Goal: Transaction & Acquisition: Purchase product/service

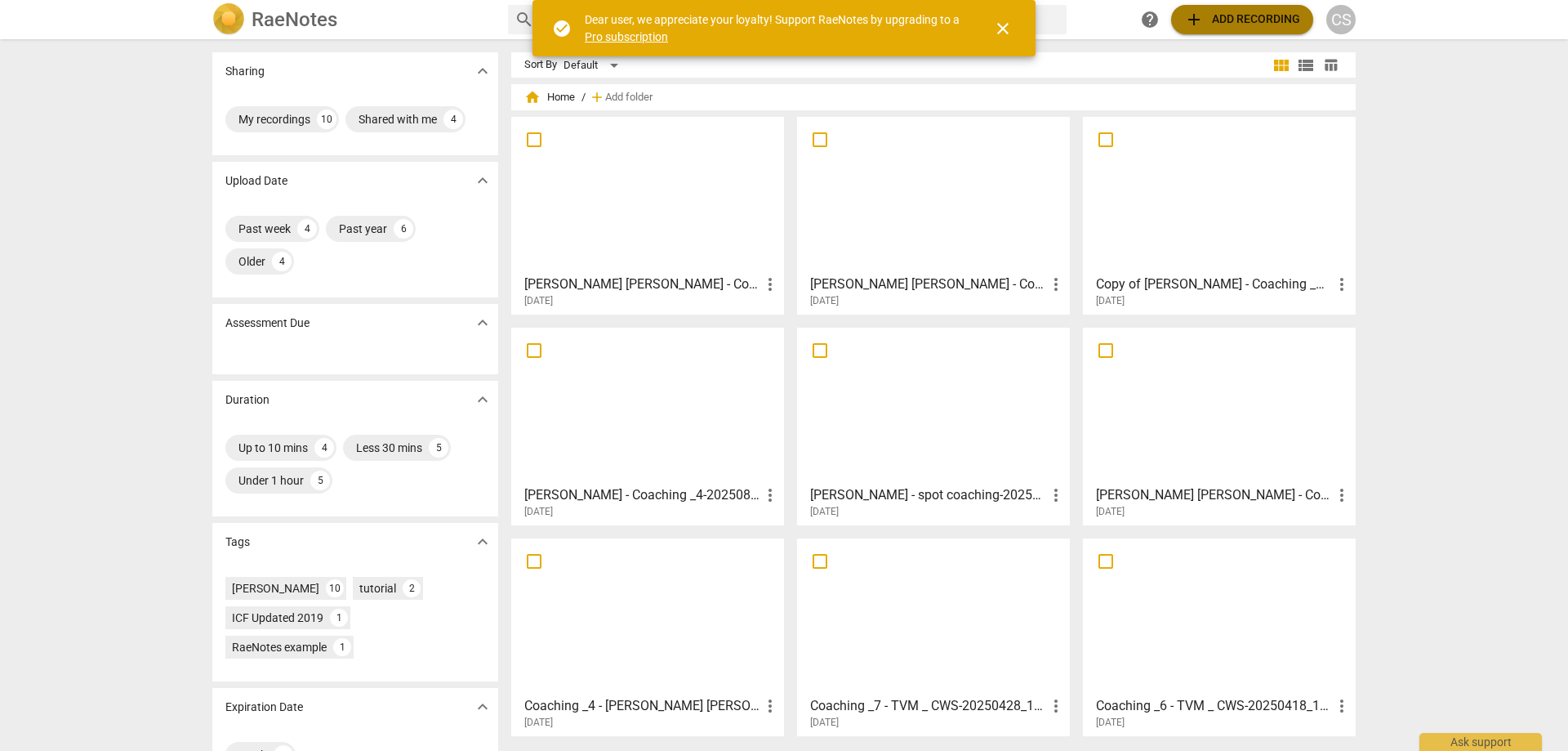
click at [1243, 13] on span "add Add recording" at bounding box center [1242, 20] width 116 height 20
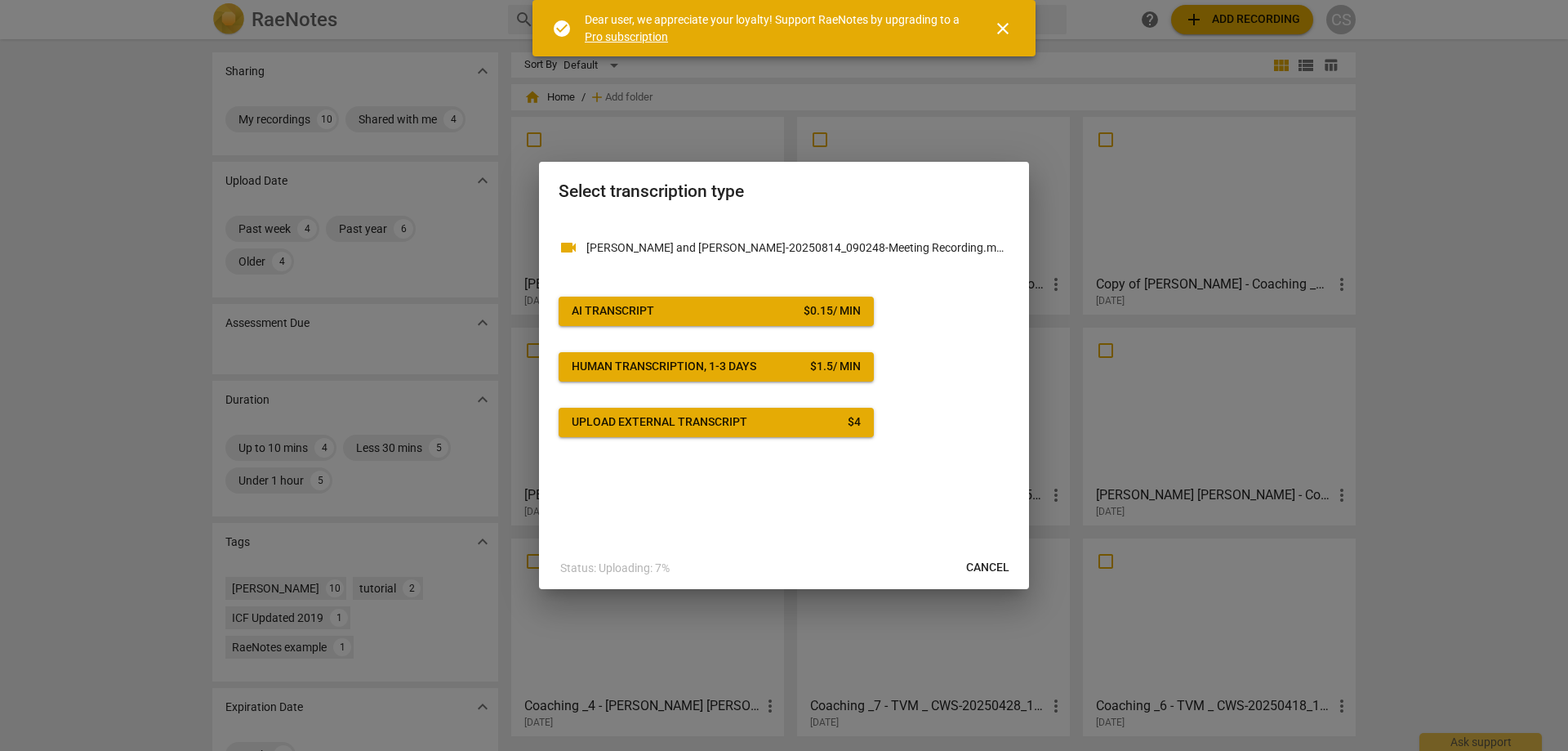
click at [787, 313] on span "AI Transcript $ 0.15 / min" at bounding box center [716, 311] width 289 height 16
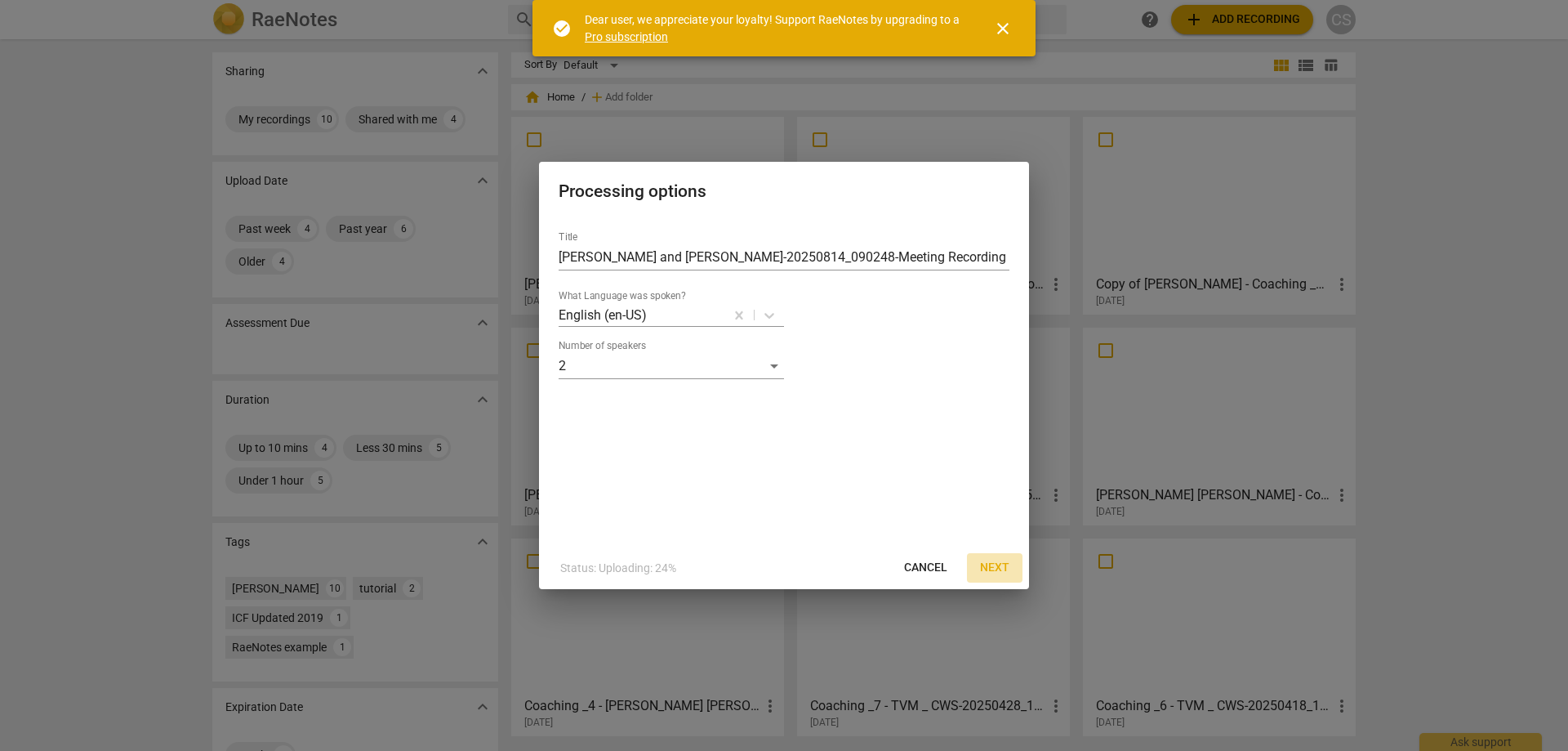
click at [995, 567] on span "Next" at bounding box center [994, 568] width 30 height 16
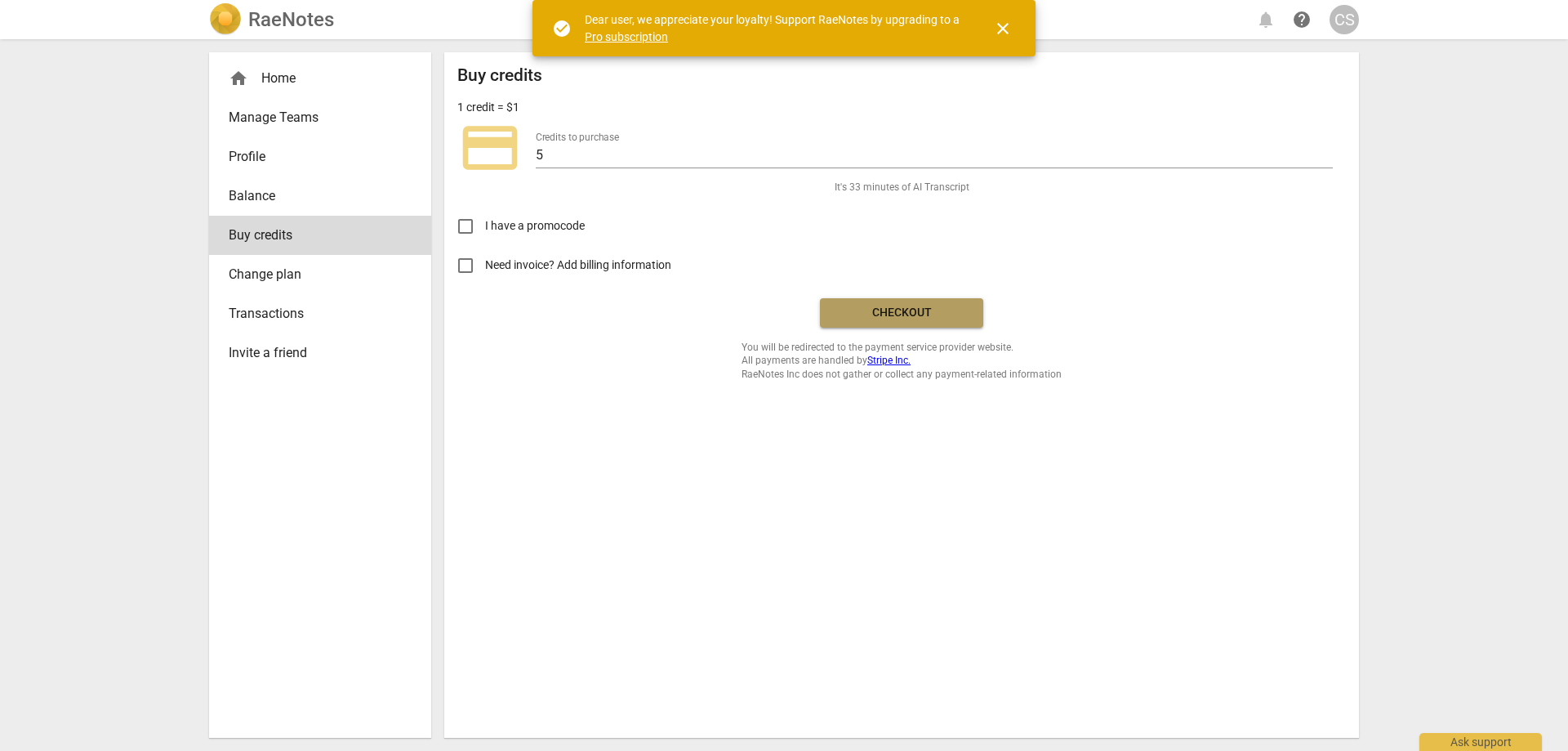
click at [899, 313] on span "Checkout" at bounding box center [901, 313] width 137 height 16
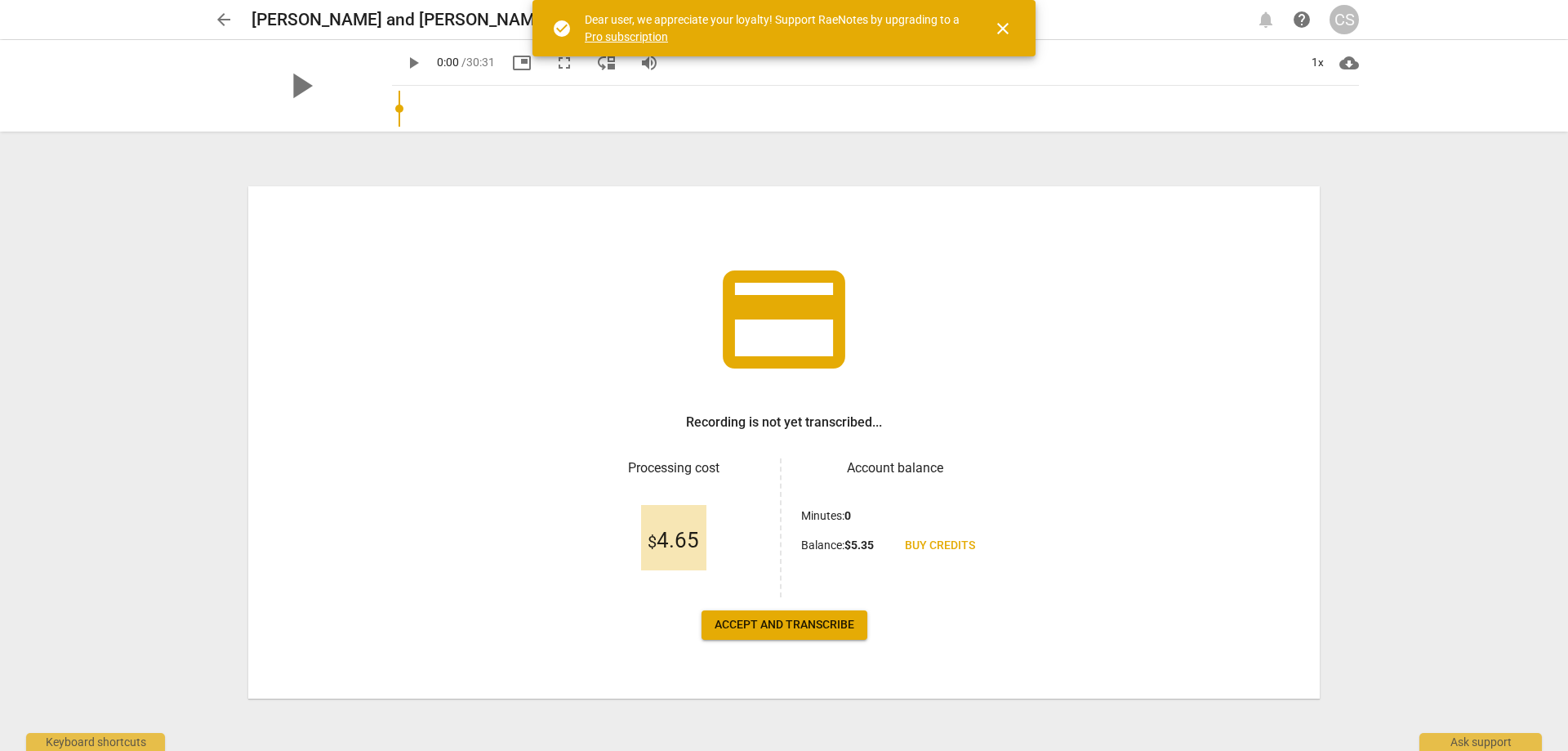
click at [780, 628] on span "Accept and transcribe" at bounding box center [784, 624] width 140 height 16
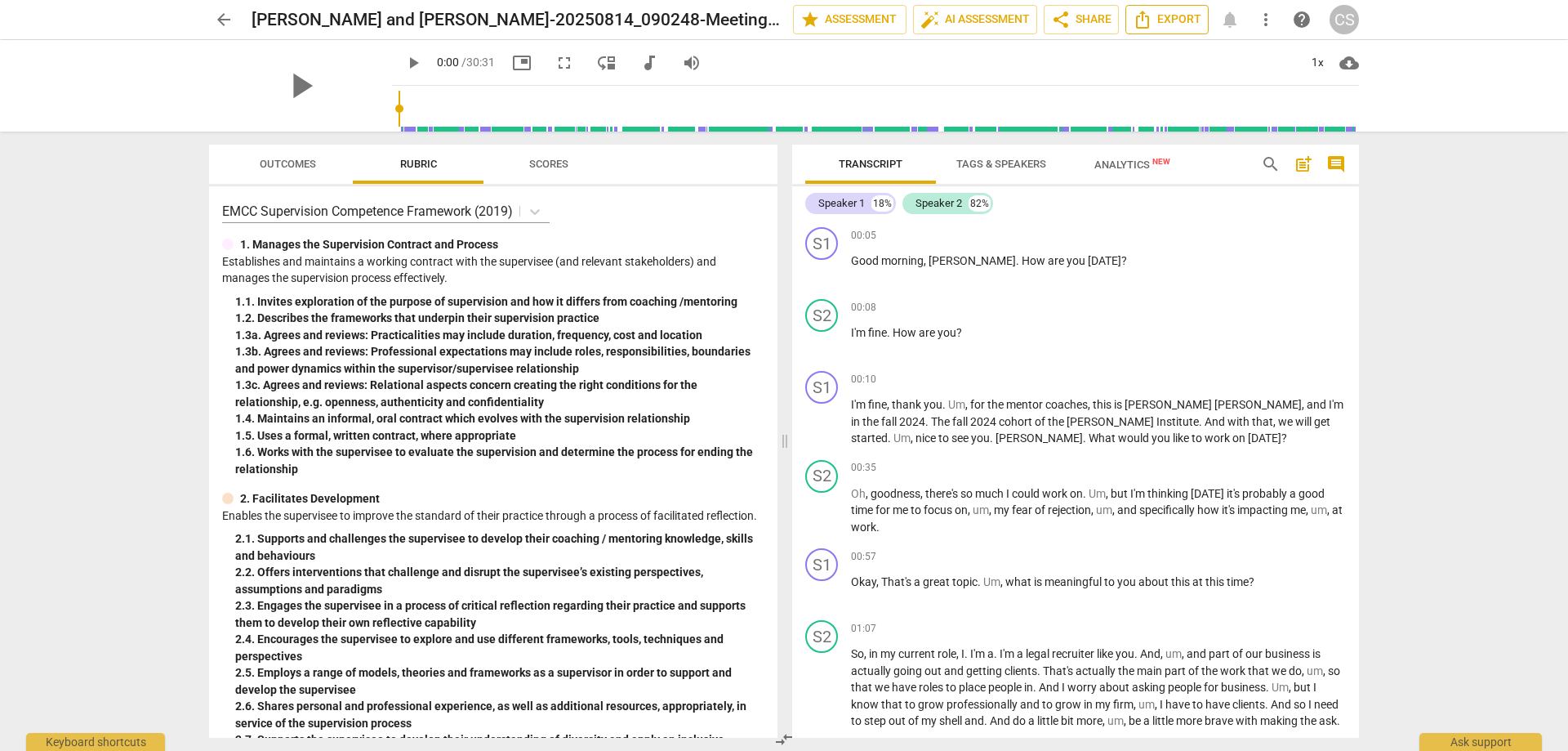
click at [1160, 21] on span "Export" at bounding box center [1167, 20] width 69 height 20
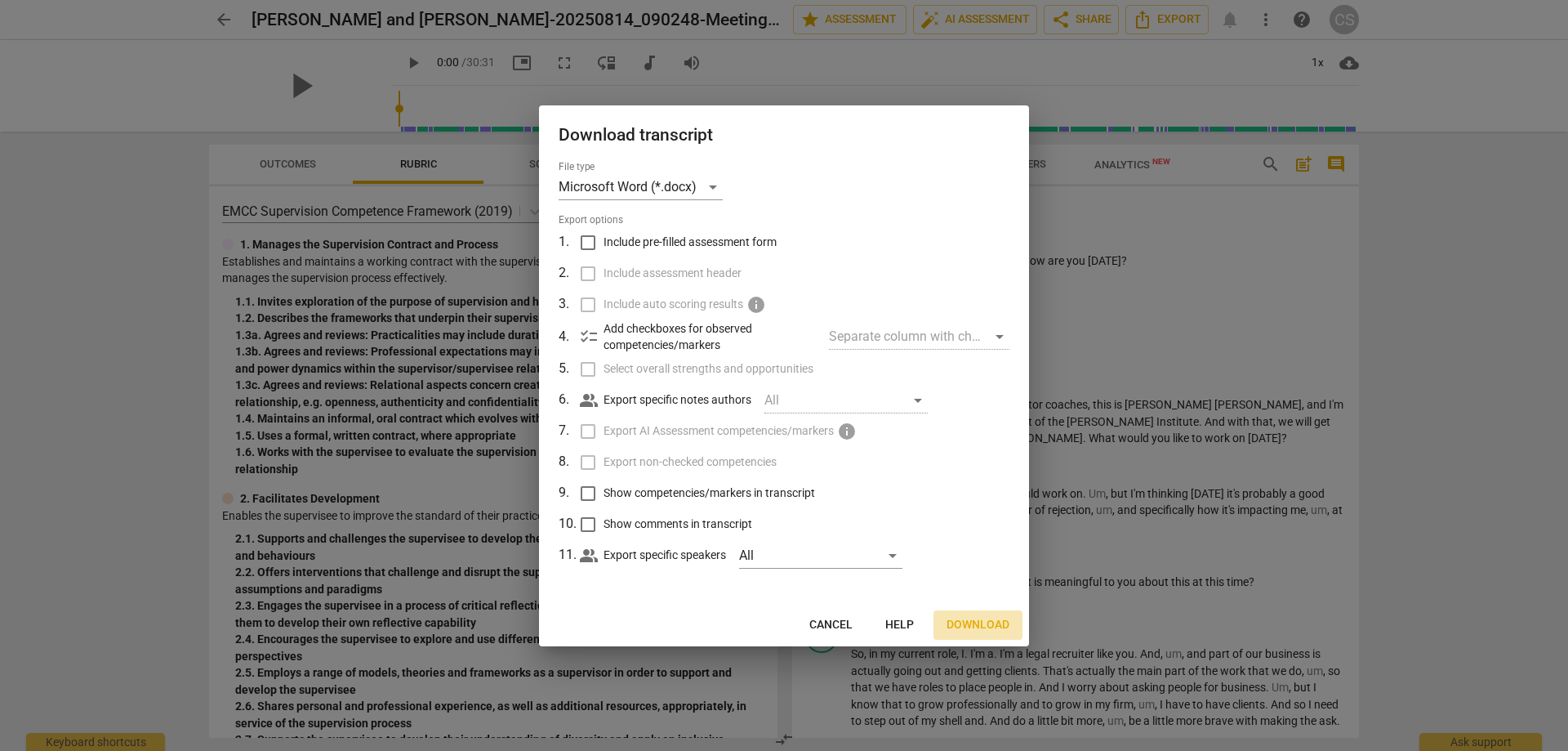
click at [959, 625] on span "Download" at bounding box center [978, 624] width 63 height 16
